Goal: Task Accomplishment & Management: Manage account settings

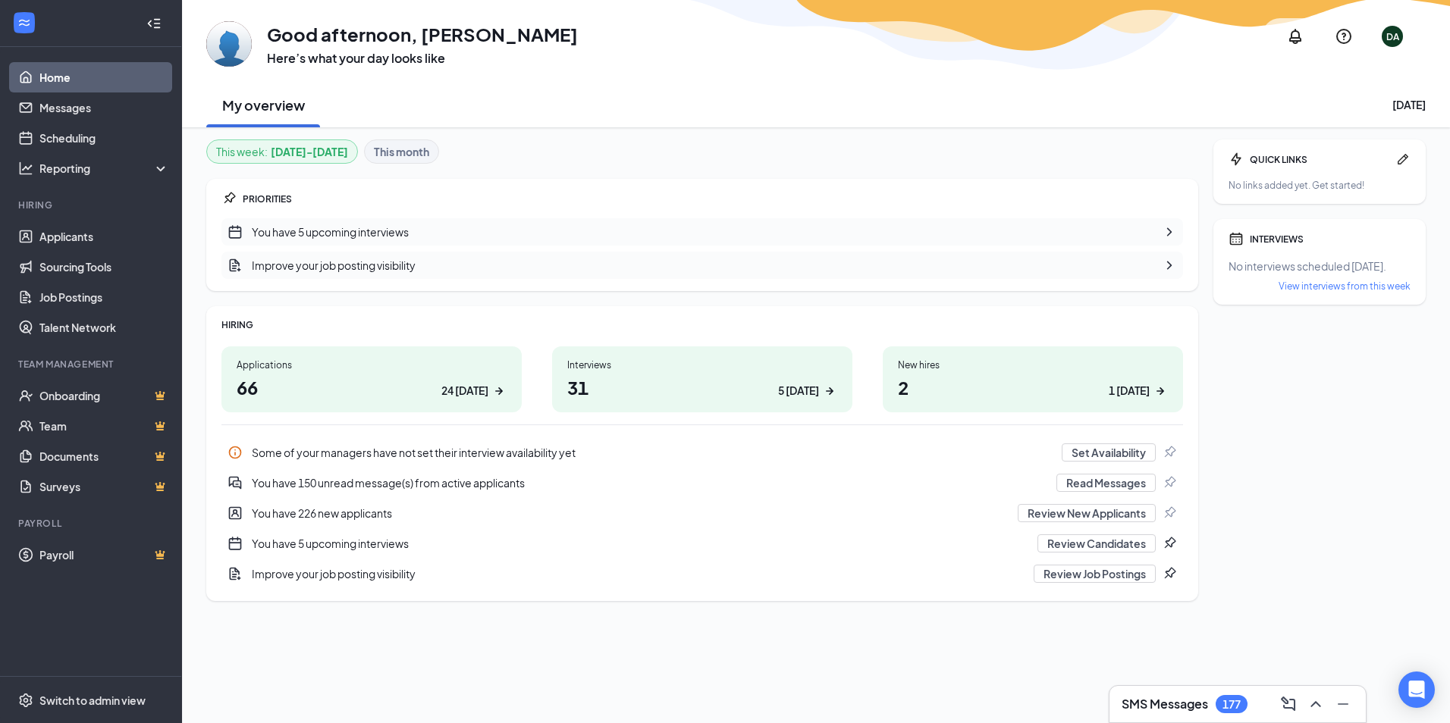
click at [1301, 39] on icon "Notifications" at bounding box center [1295, 36] width 18 height 18
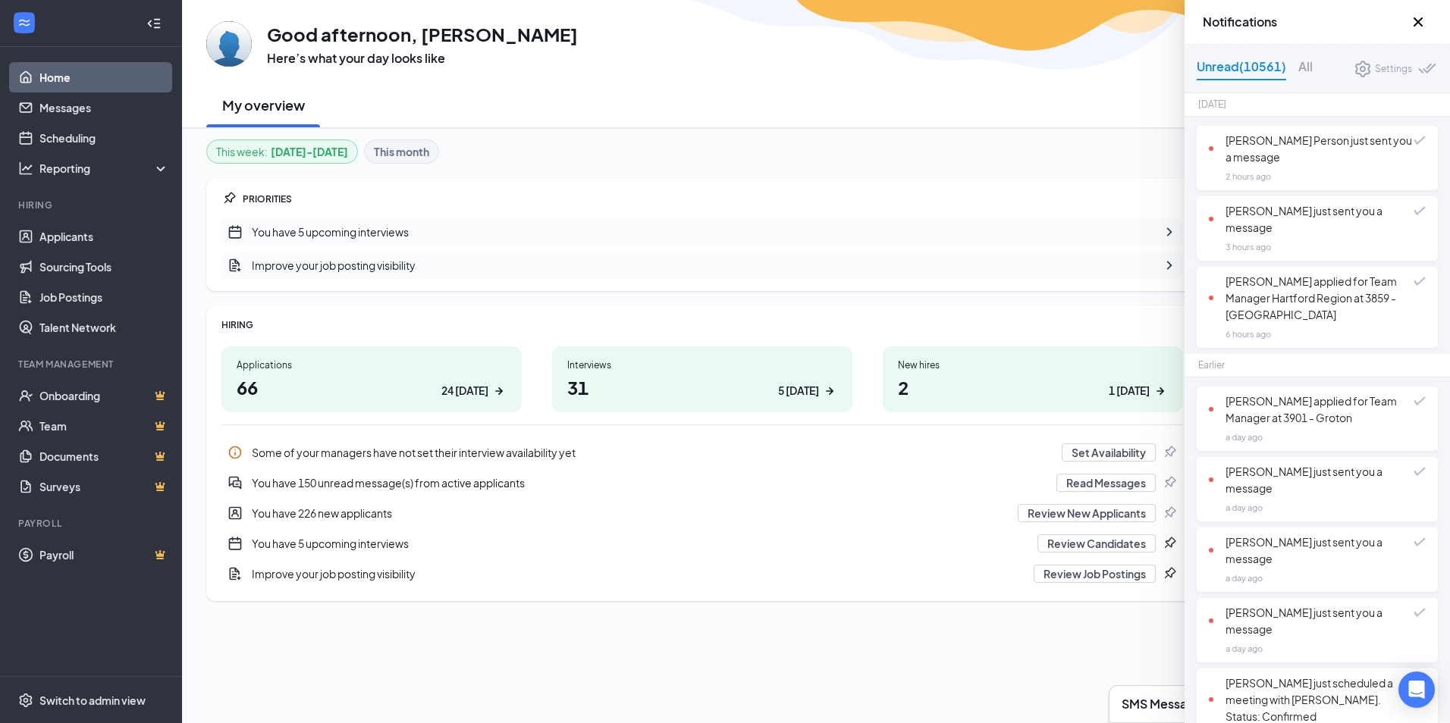
click at [1296, 158] on div "[PERSON_NAME] Person just sent you a message" at bounding box center [1311, 148] width 205 height 33
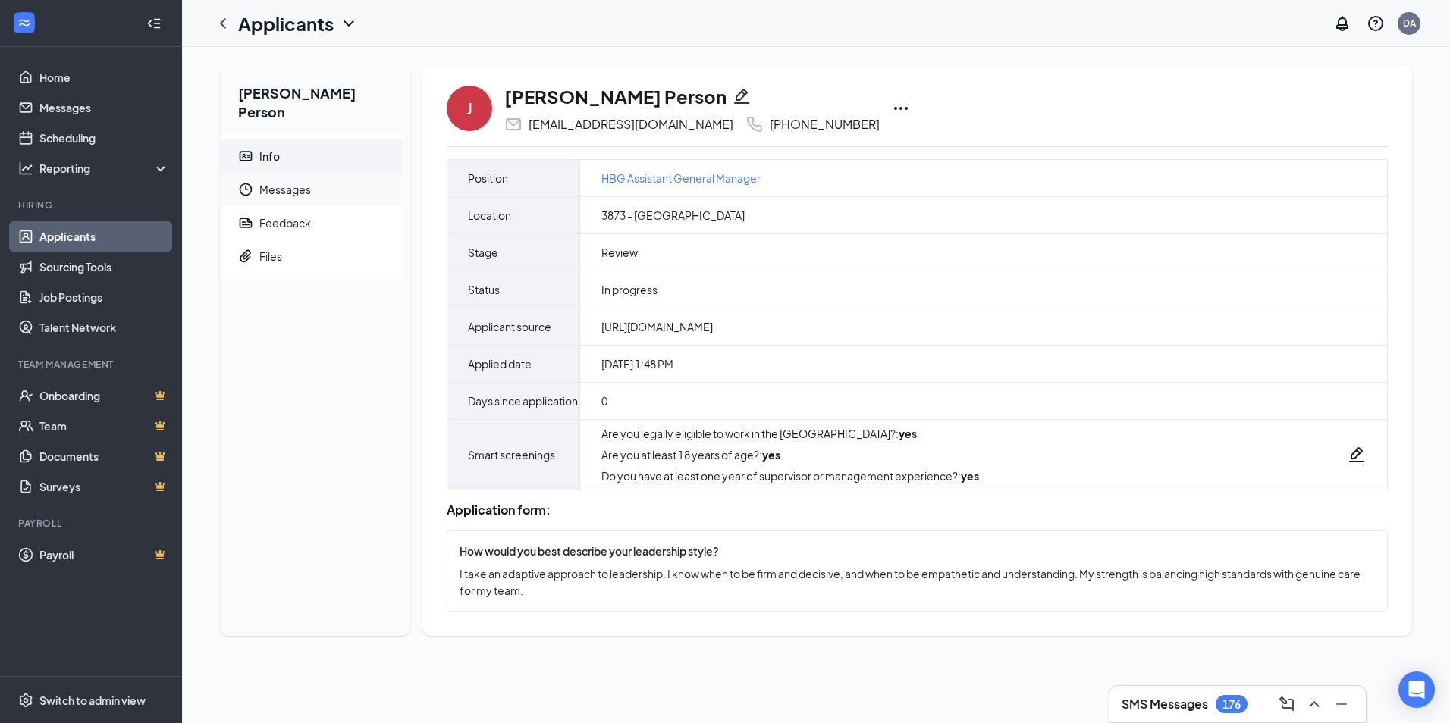
click at [331, 173] on span "Messages" at bounding box center [324, 189] width 130 height 33
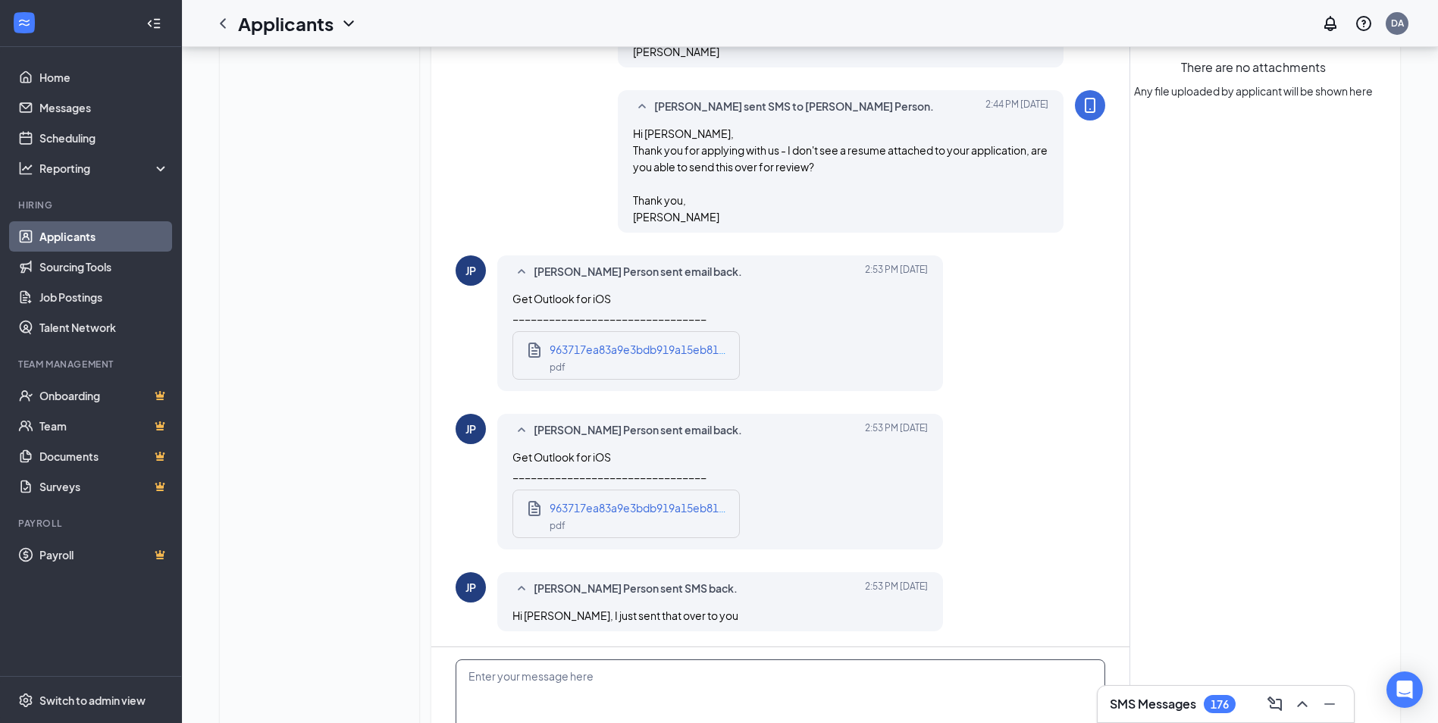
scroll to position [401, 0]
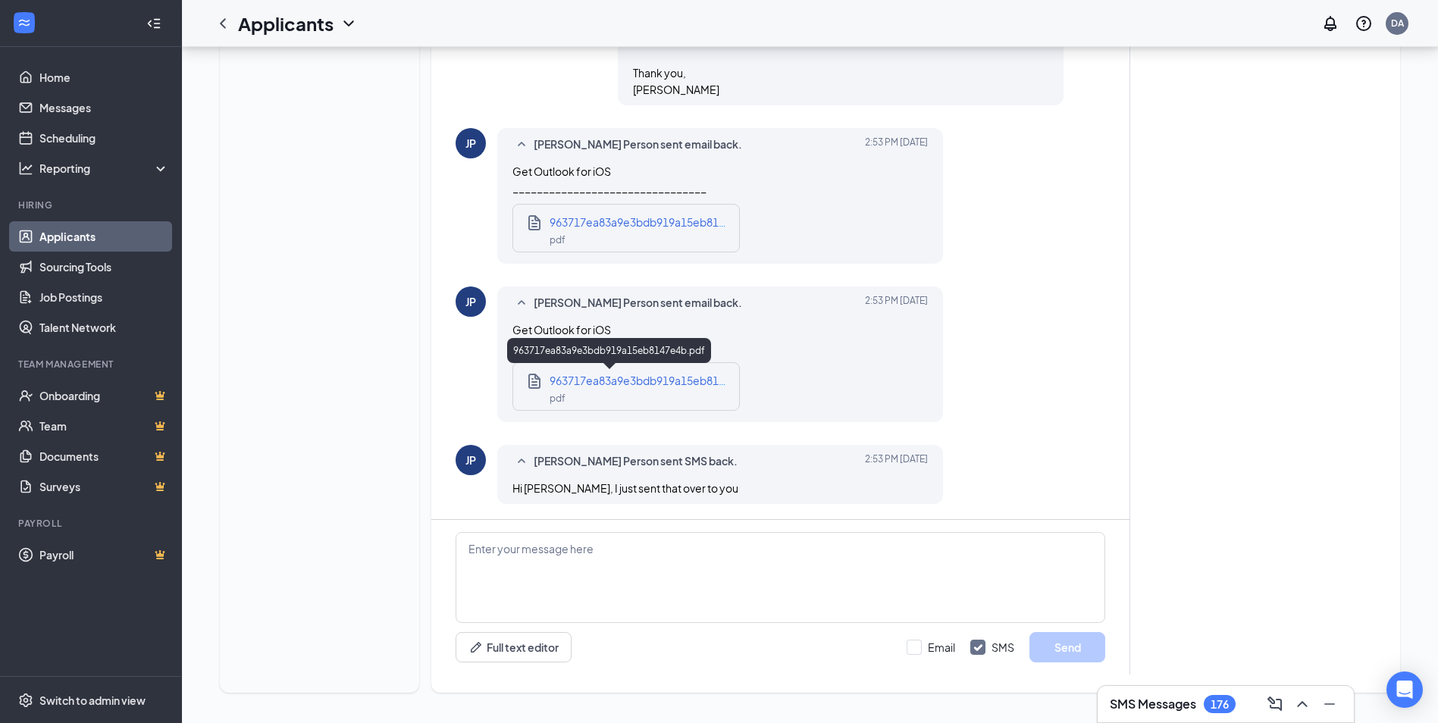
click at [591, 385] on span "963717ea83a9e3bdb919a15eb8147e4b.pdf" at bounding box center [661, 381] width 222 height 14
click at [658, 575] on textarea at bounding box center [781, 577] width 650 height 91
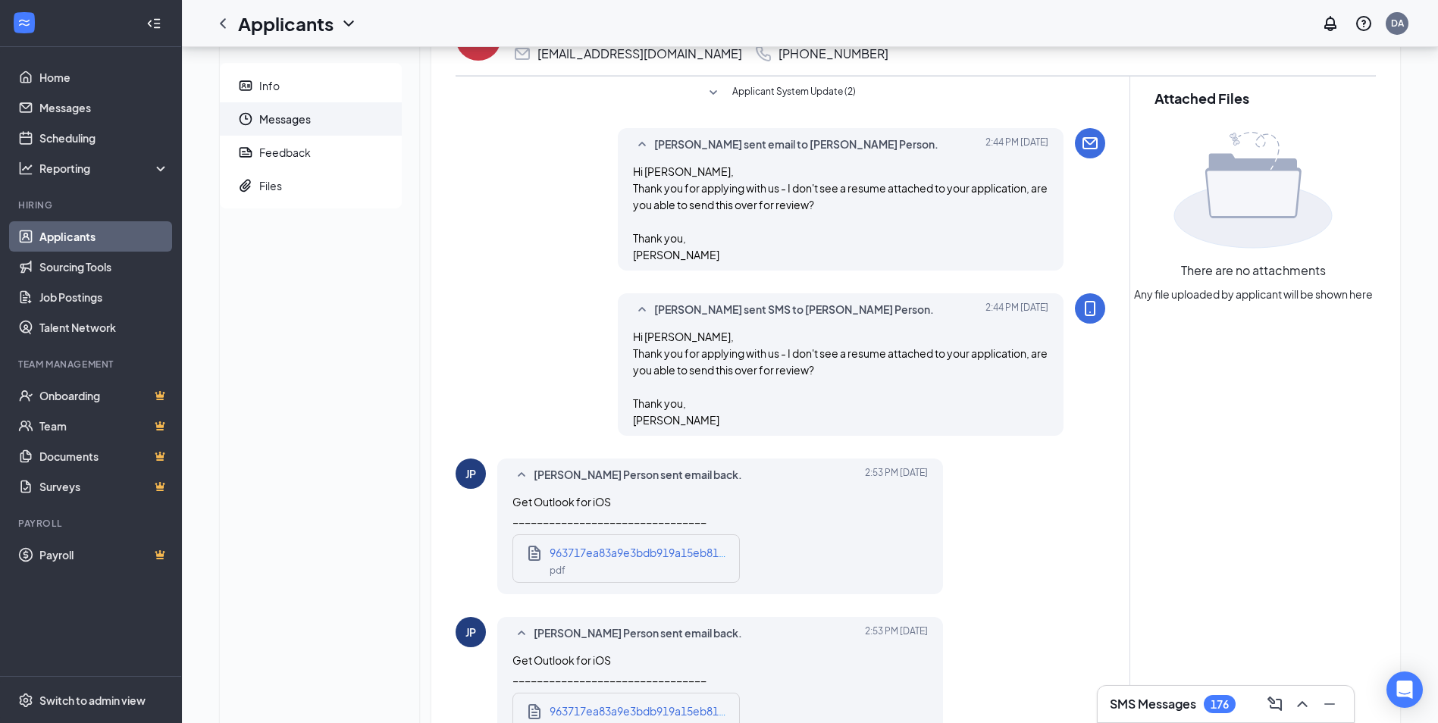
scroll to position [0, 0]
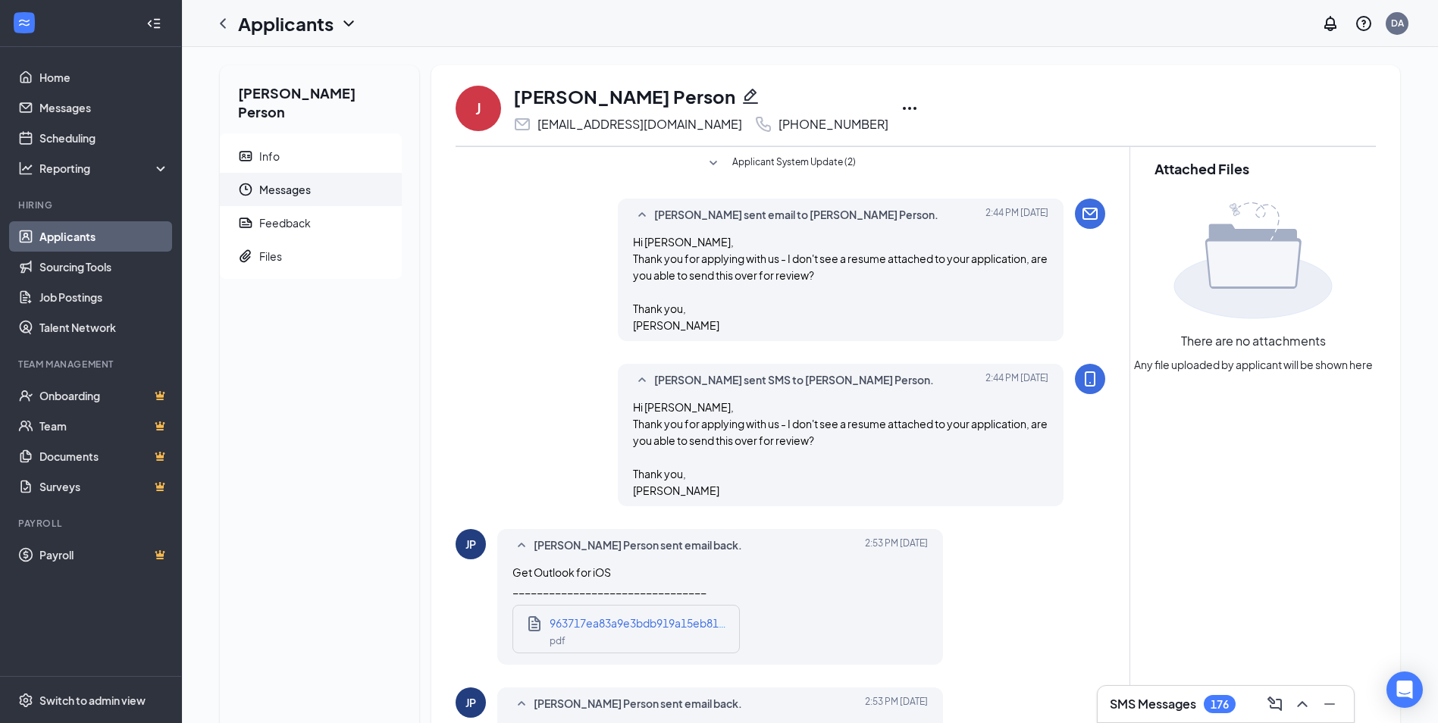
click at [901, 110] on icon "Ellipses" at bounding box center [910, 108] width 18 height 18
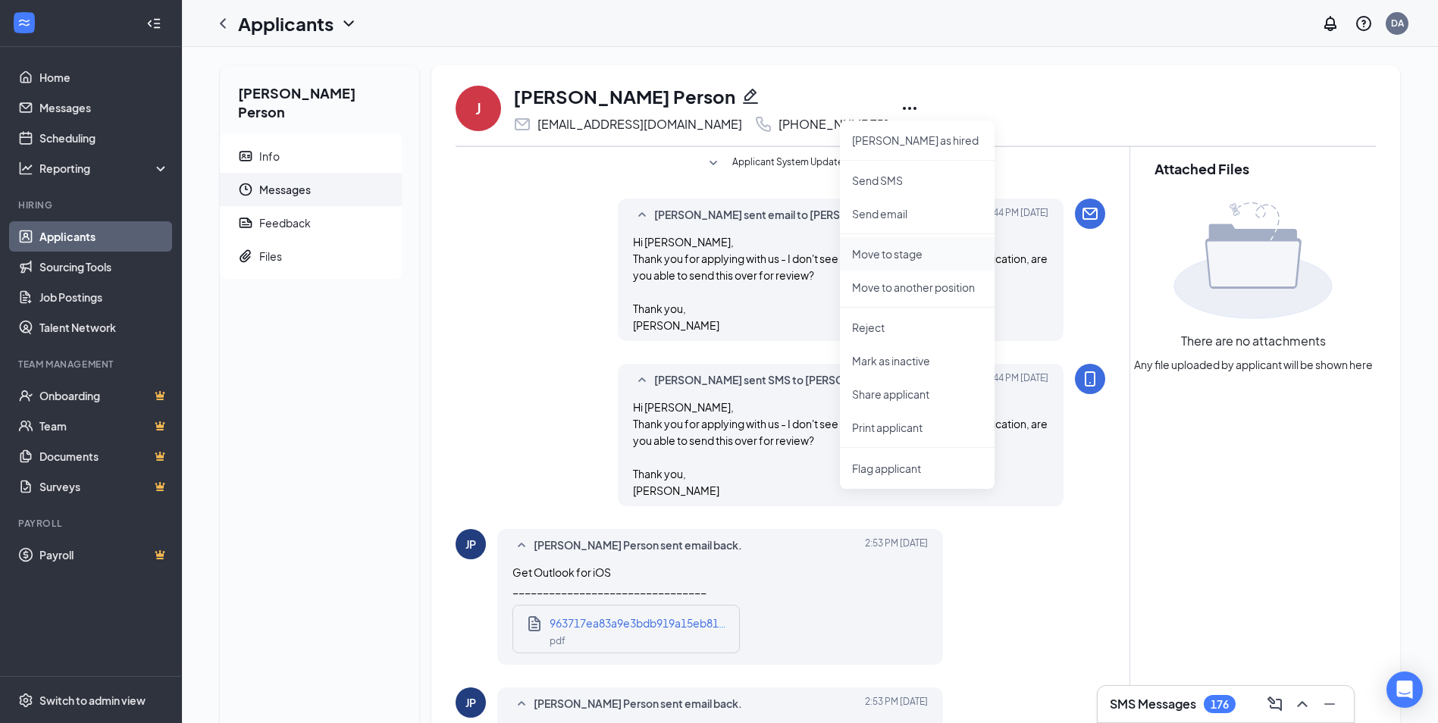
click at [892, 256] on p "Move to stage" at bounding box center [917, 253] width 130 height 15
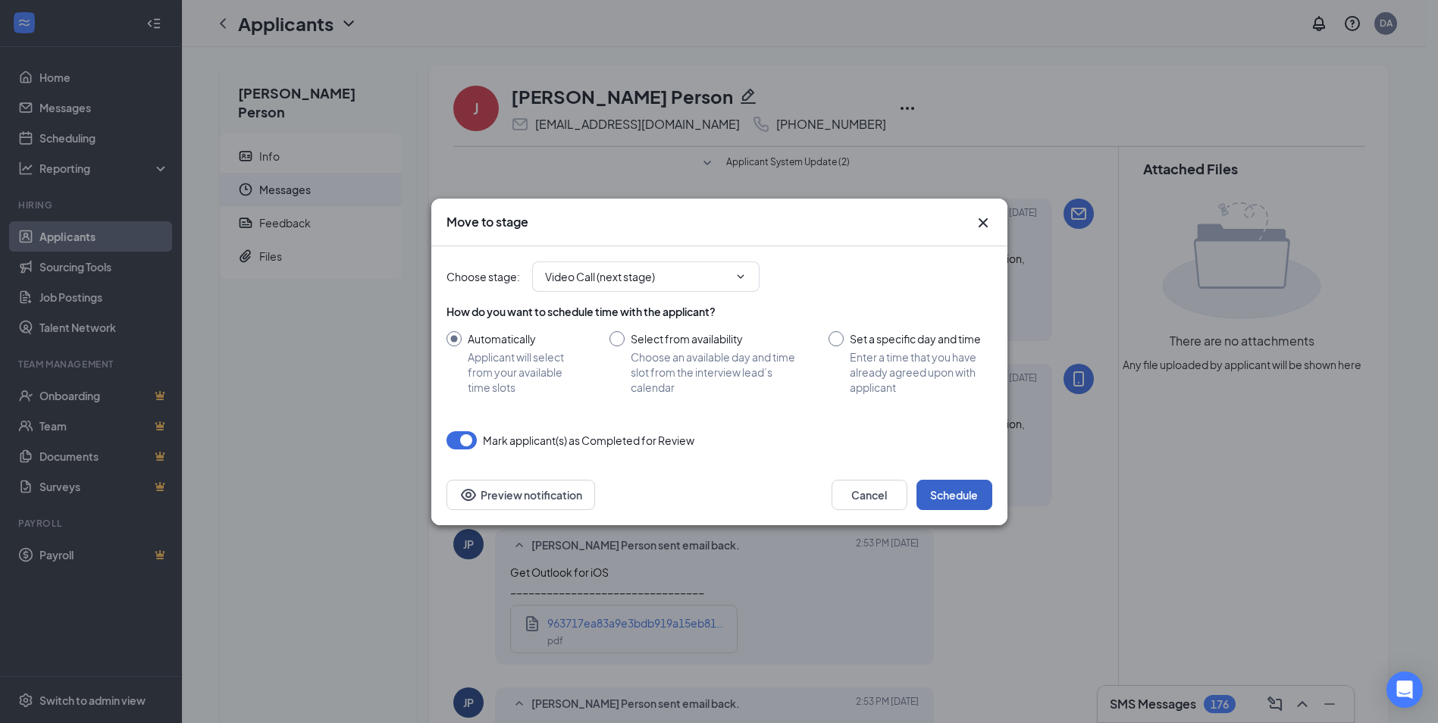
click at [963, 487] on button "Schedule" at bounding box center [955, 495] width 76 height 30
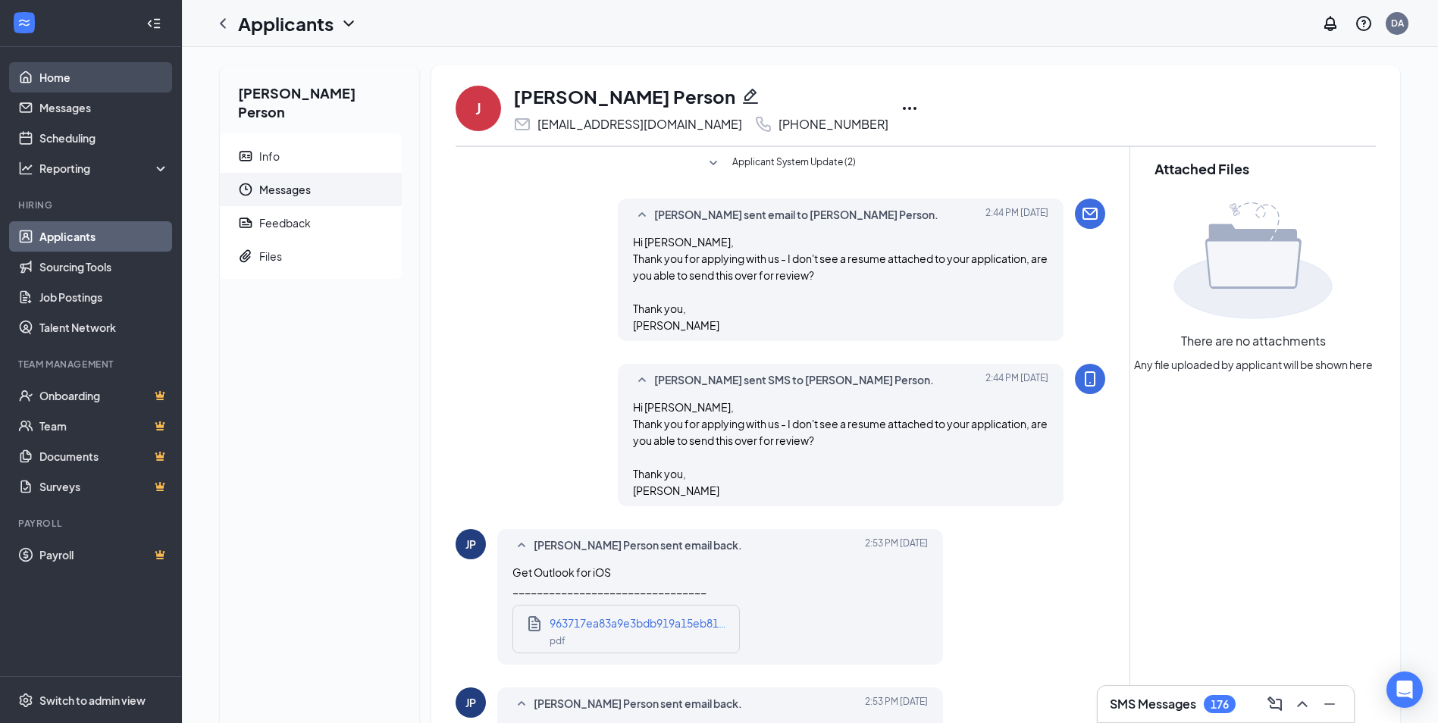
click at [67, 75] on link "Home" at bounding box center [104, 77] width 130 height 30
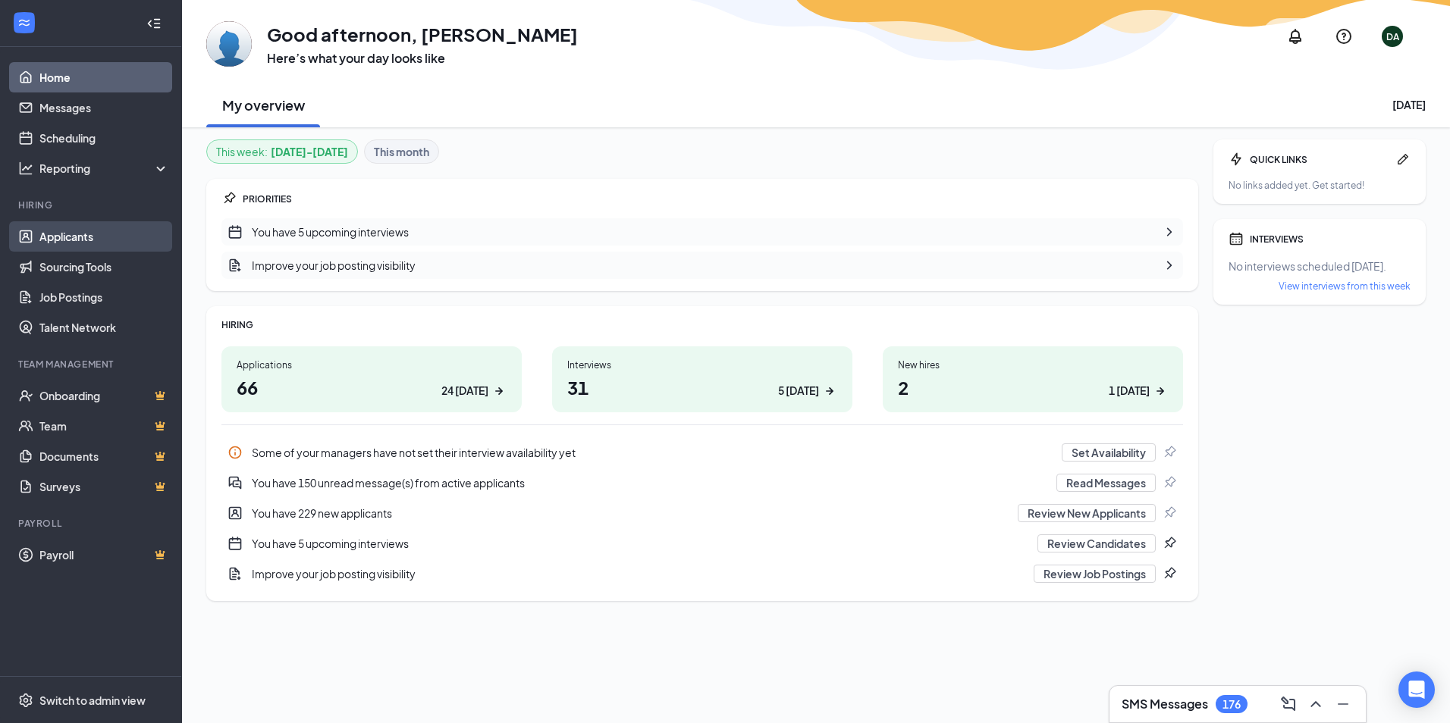
click at [76, 230] on link "Applicants" at bounding box center [104, 236] width 130 height 30
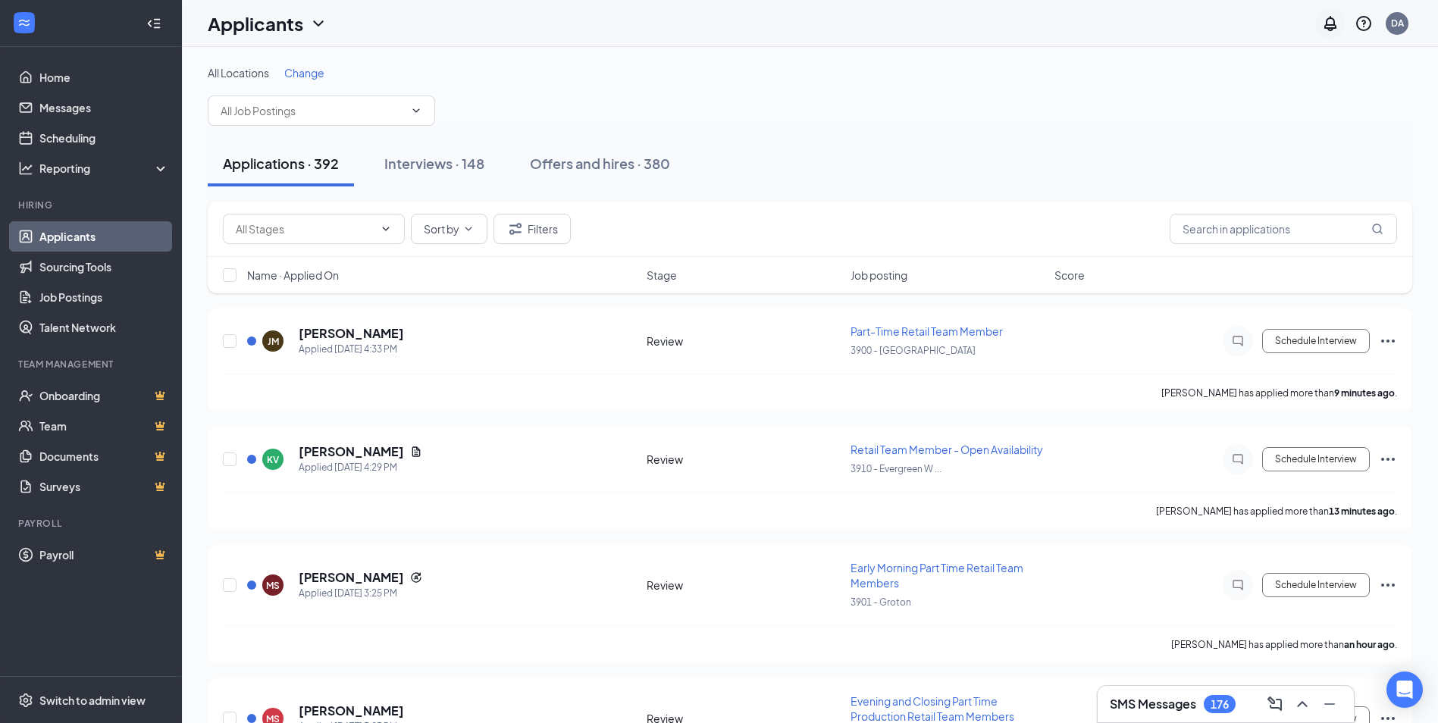
click at [1343, 27] on div at bounding box center [1330, 23] width 30 height 30
click at [1334, 25] on icon "Notifications" at bounding box center [1331, 23] width 12 height 15
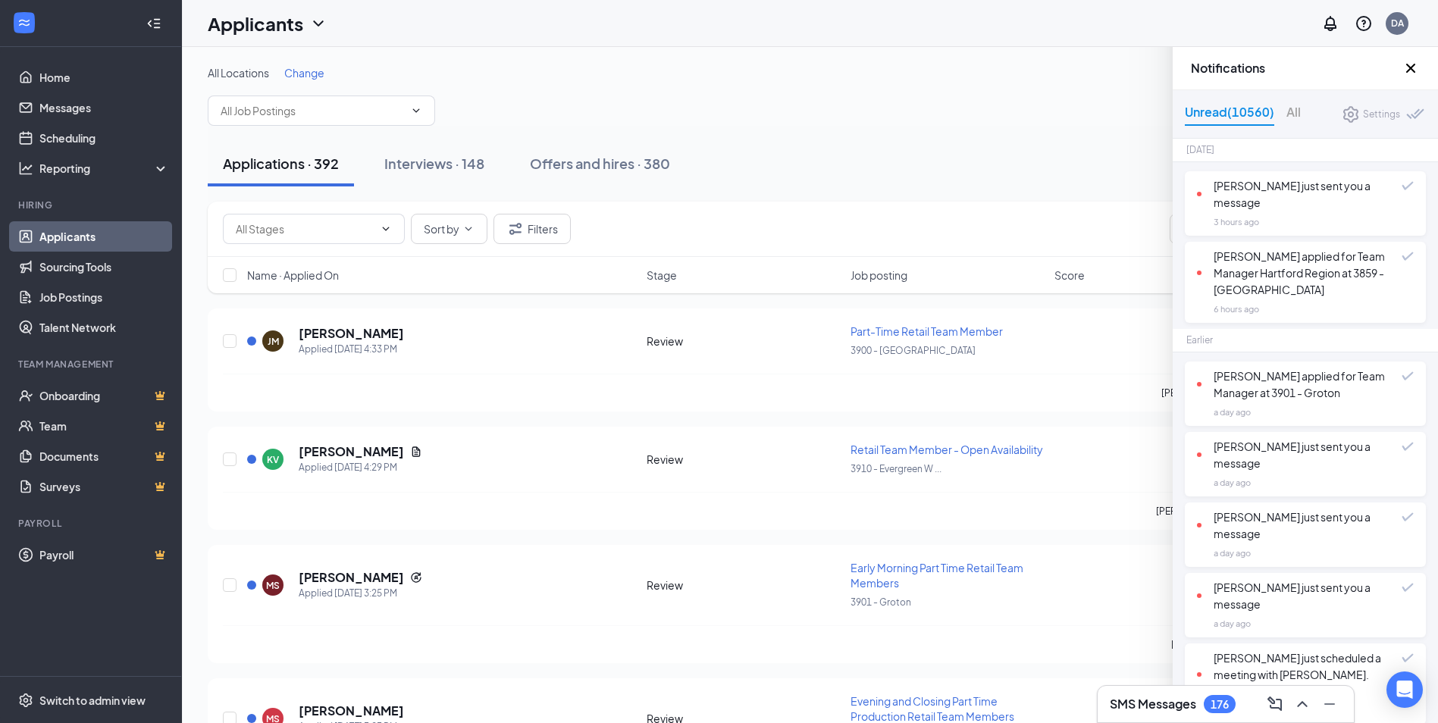
click at [1083, 99] on div "All Locations Change" at bounding box center [810, 95] width 1205 height 61
click at [1416, 64] on icon "Cross" at bounding box center [1411, 68] width 18 height 18
